Goal: Transaction & Acquisition: Purchase product/service

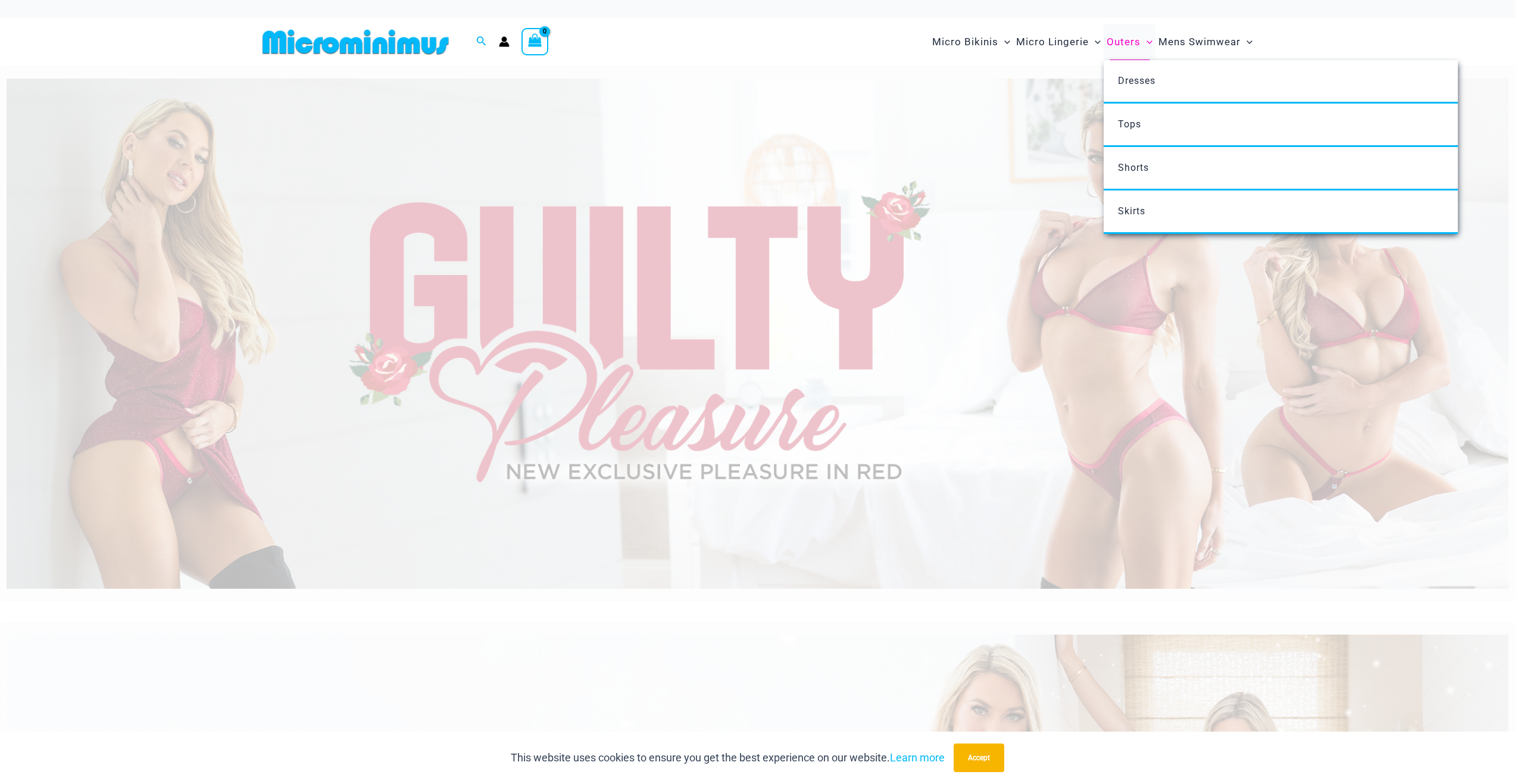
click at [1129, 43] on span "Outers" at bounding box center [1123, 42] width 34 height 30
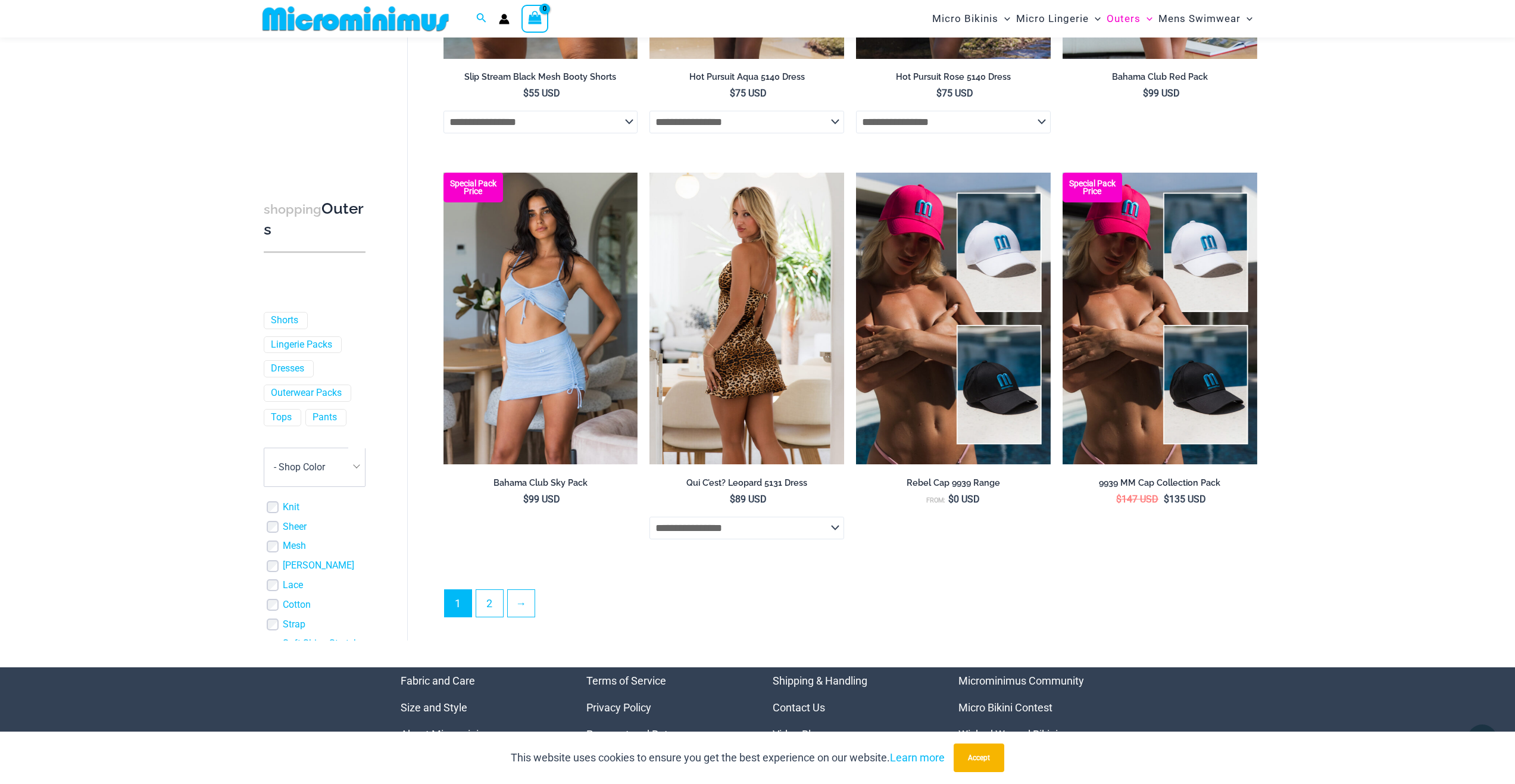
scroll to position [2846, 0]
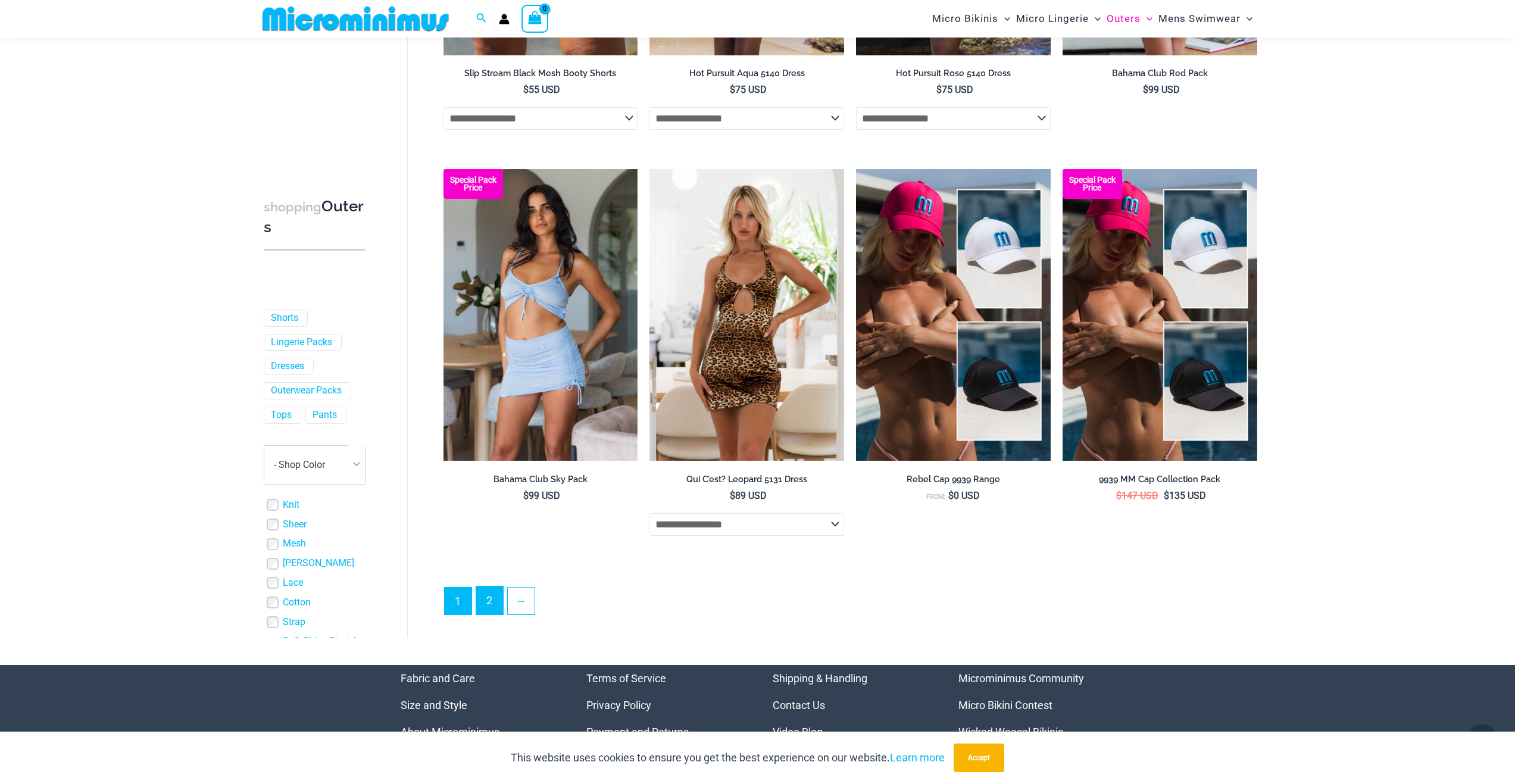
click at [491, 605] on link "2" at bounding box center [490, 600] width 27 height 28
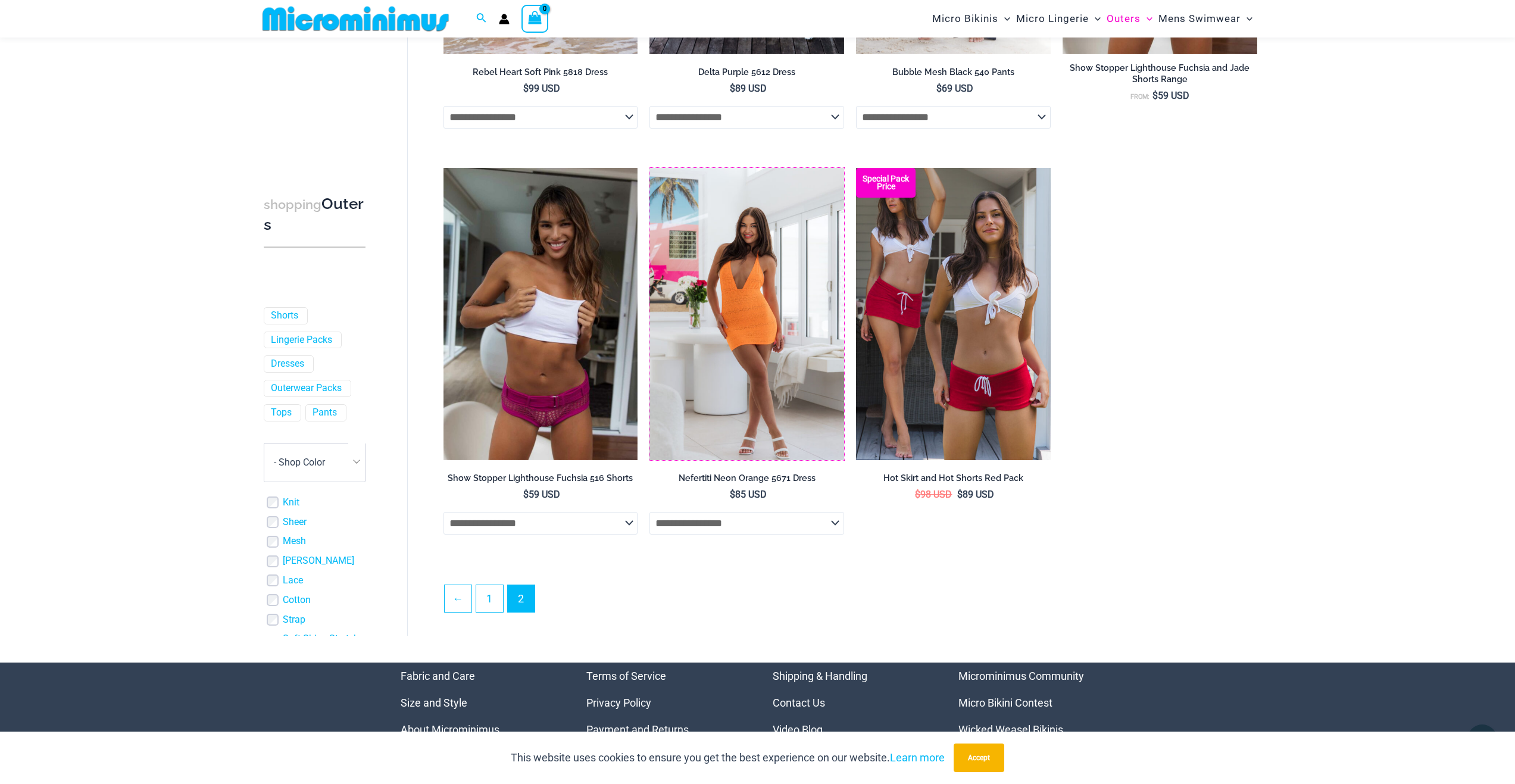
scroll to position [1180, 0]
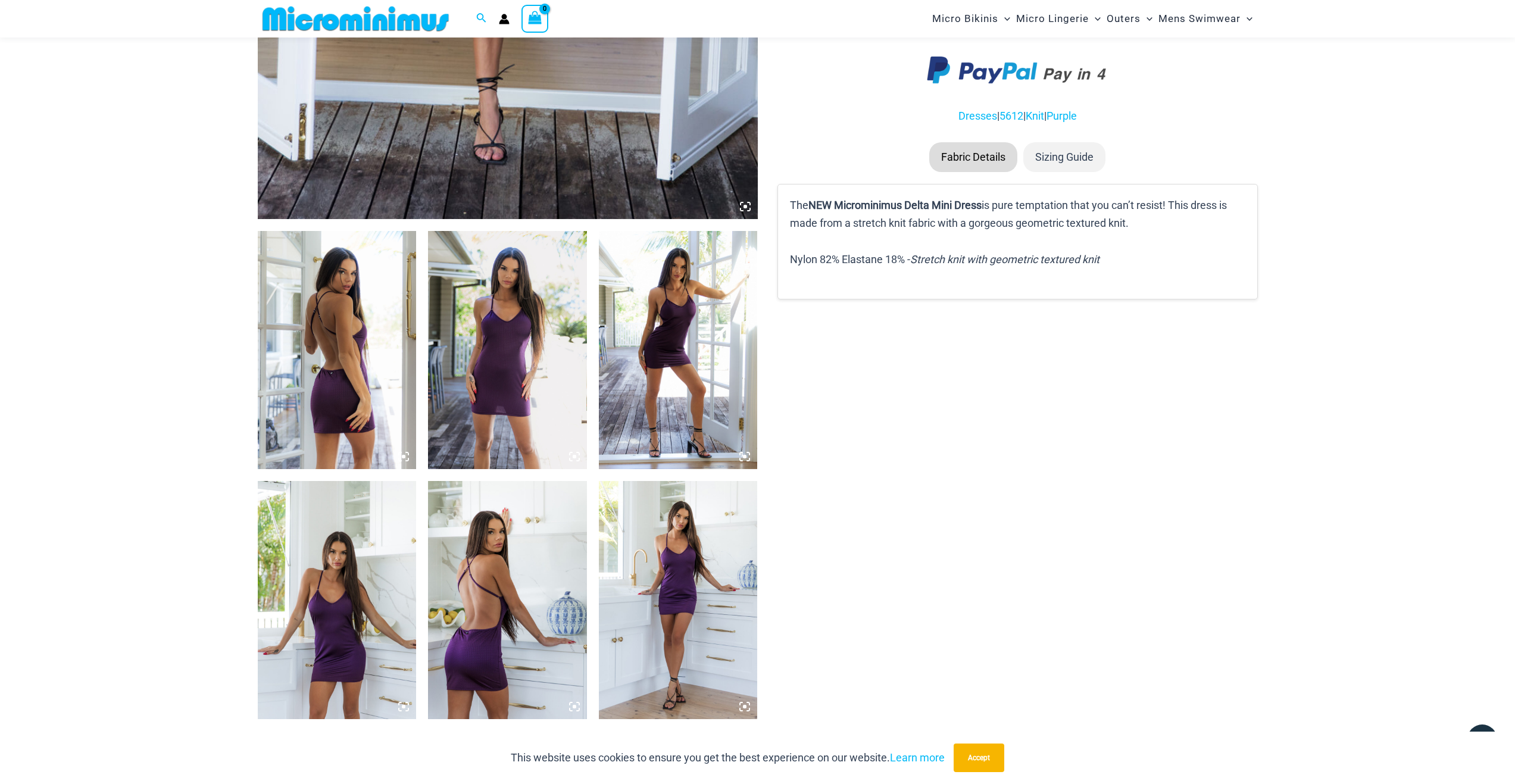
scroll to position [644, 0]
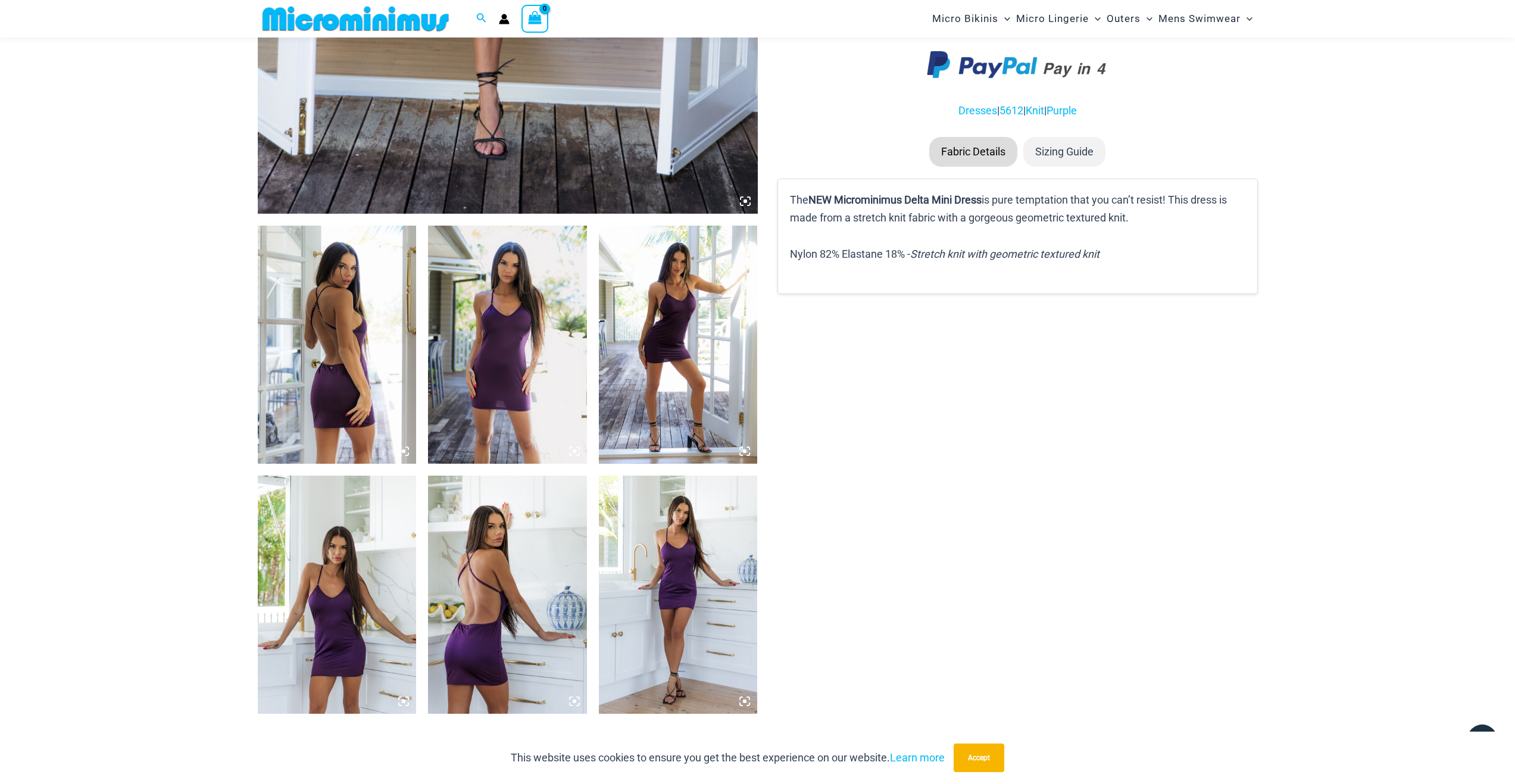
click at [531, 532] on img at bounding box center [508, 594] width 159 height 238
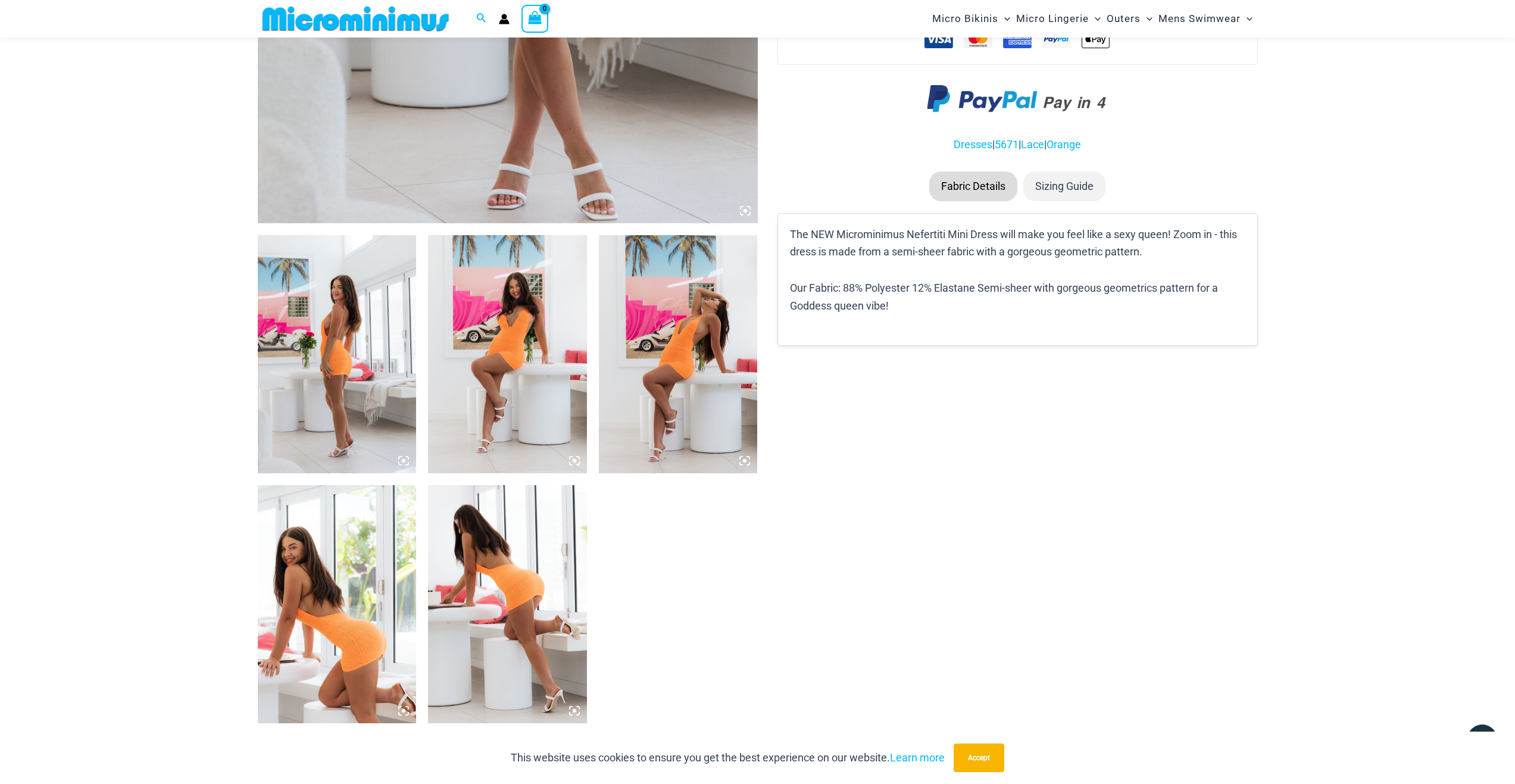
scroll to position [765, 0]
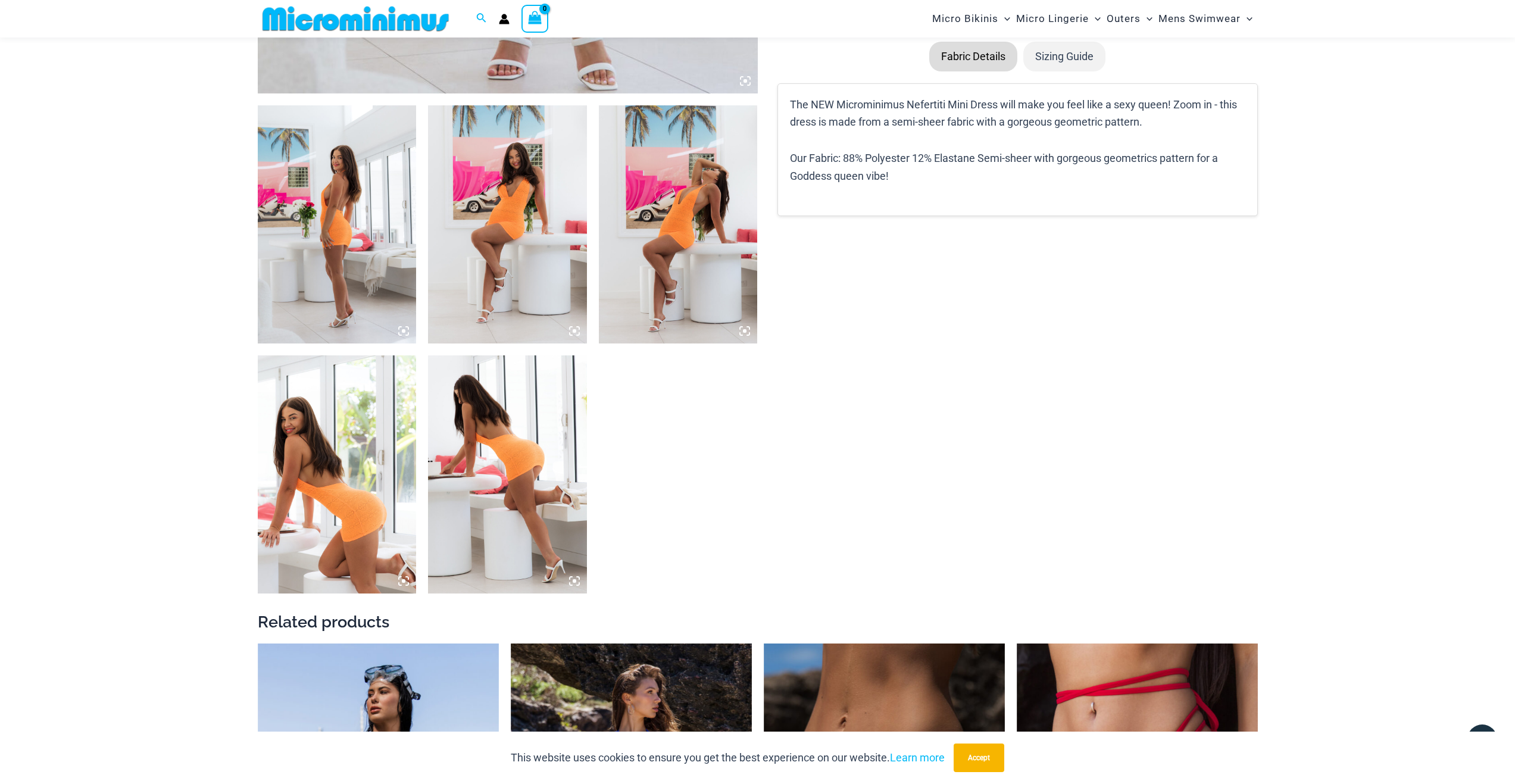
click at [542, 406] on img at bounding box center [508, 474] width 159 height 238
